Goal: Navigation & Orientation: Find specific page/section

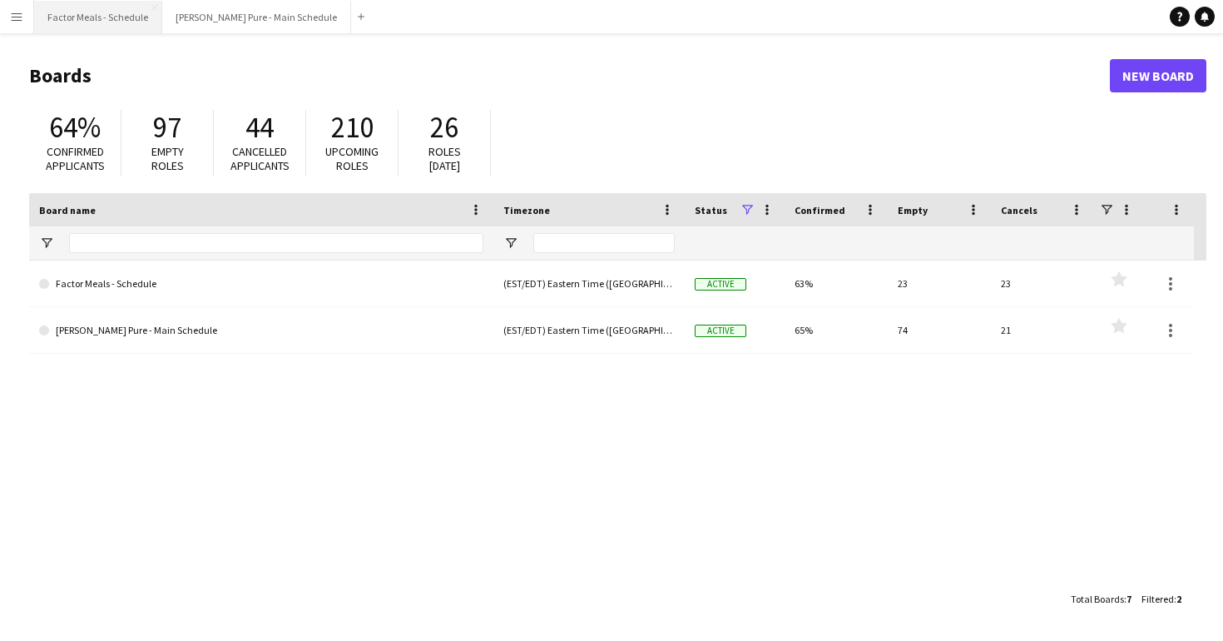
click at [122, 22] on button "Factor Meals - Schedule Close" at bounding box center [98, 17] width 128 height 32
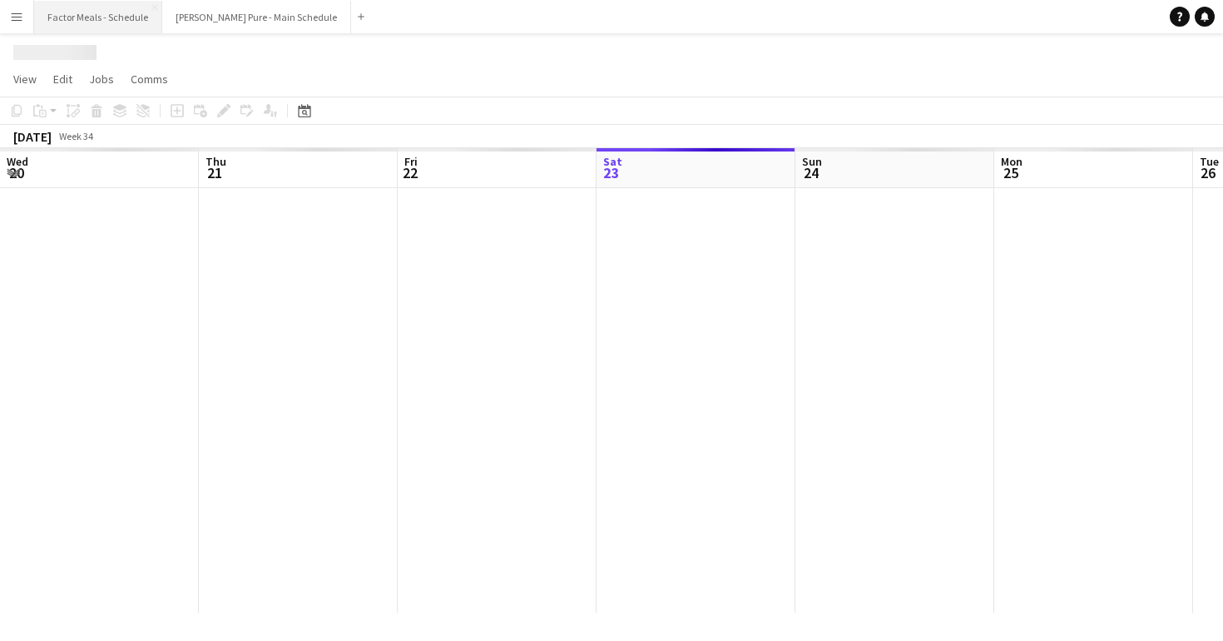
scroll to position [0, 398]
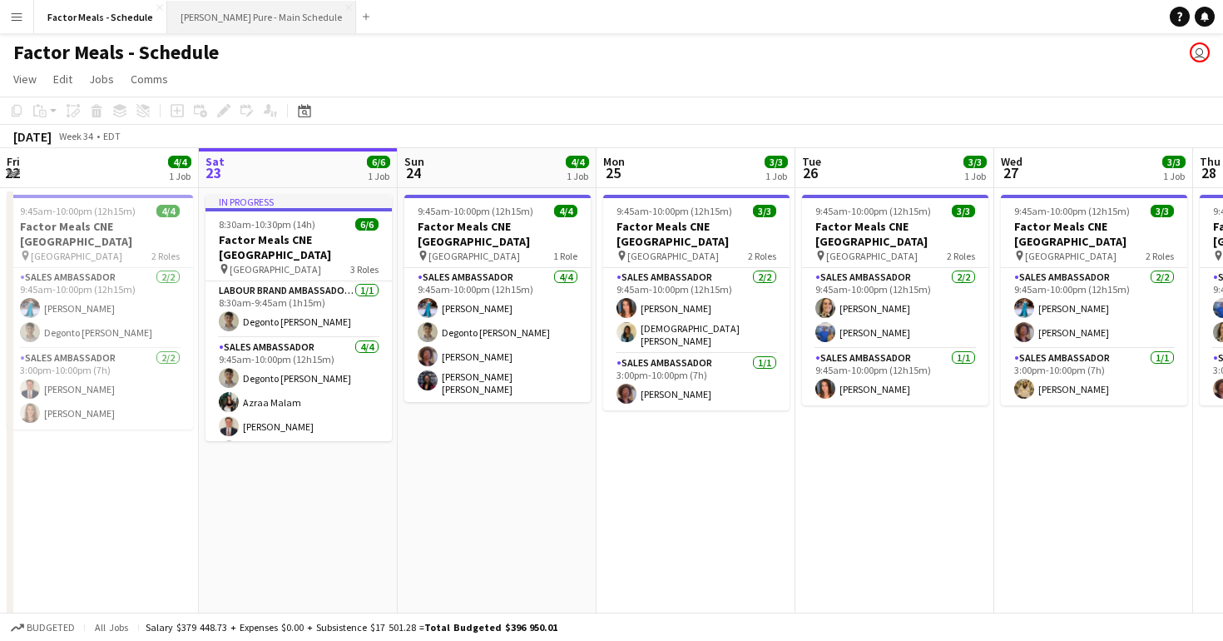
click at [214, 12] on button "[PERSON_NAME] Pure - Main Schedule Close" at bounding box center [261, 17] width 189 height 32
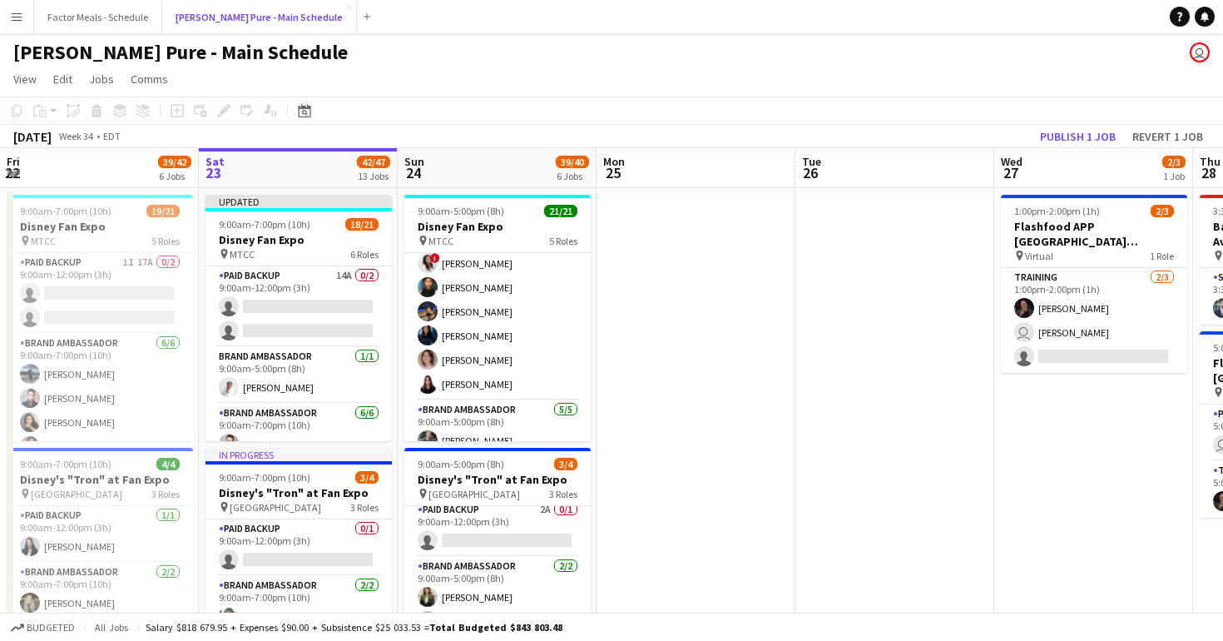
scroll to position [289, 0]
